Goal: Check status: Check status

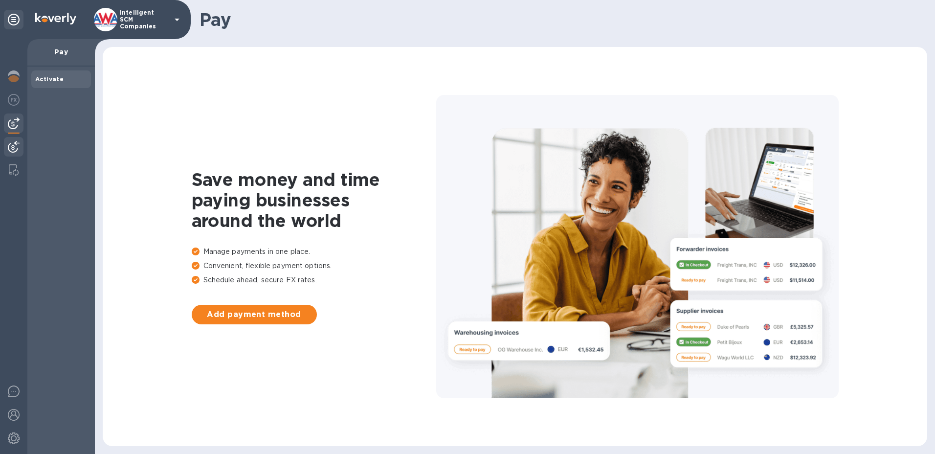
click at [10, 143] on img at bounding box center [14, 147] width 12 height 12
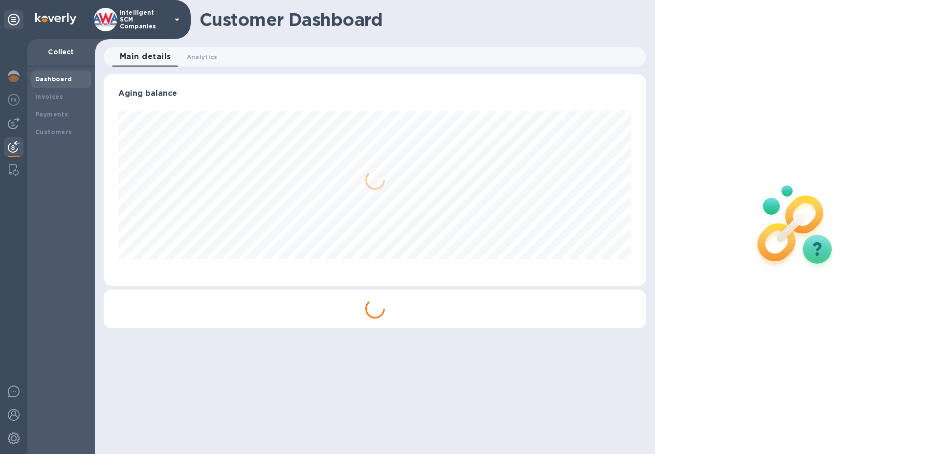
scroll to position [211, 543]
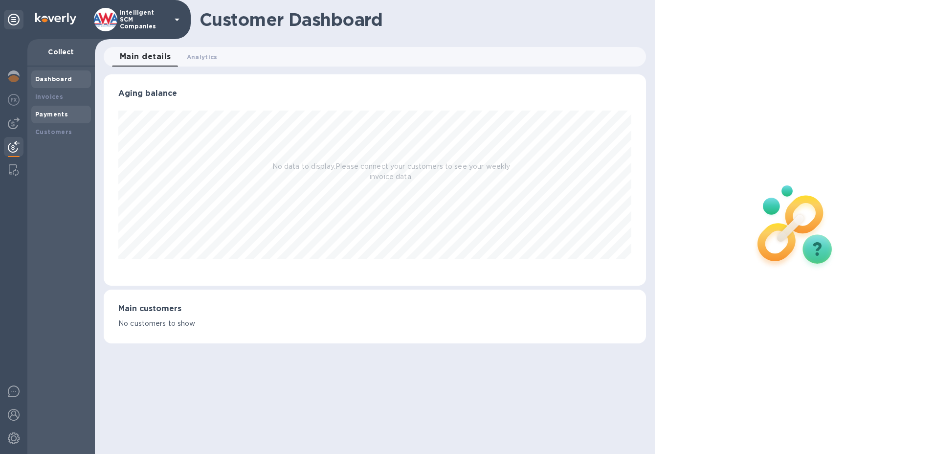
click at [49, 110] on b "Payments" at bounding box center [51, 113] width 33 height 7
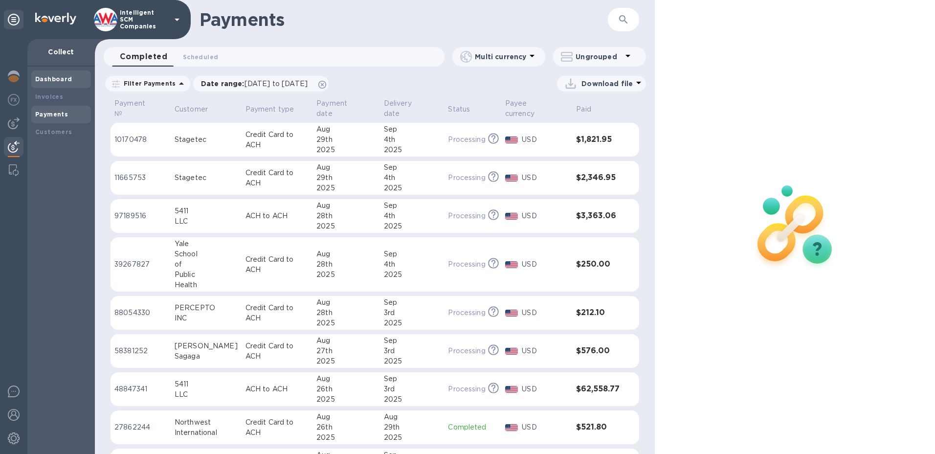
click at [62, 79] on b "Dashboard" at bounding box center [53, 78] width 37 height 7
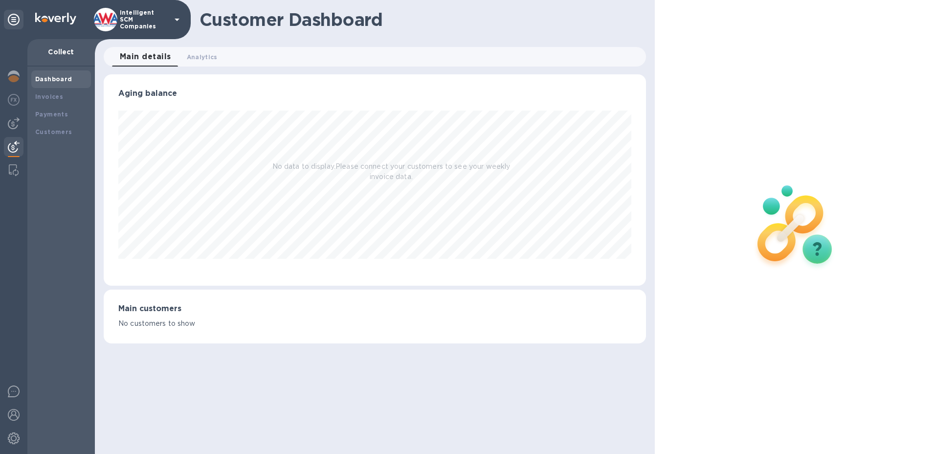
scroll to position [211, 543]
click at [199, 54] on span "Analytics 0" at bounding box center [202, 57] width 31 height 10
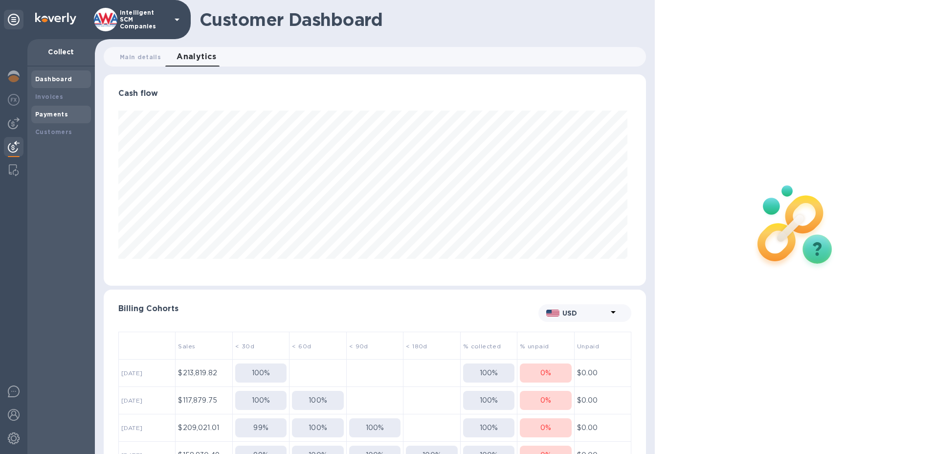
click at [51, 109] on div "Payments" at bounding box center [61, 114] width 52 height 10
